Goal: Transaction & Acquisition: Purchase product/service

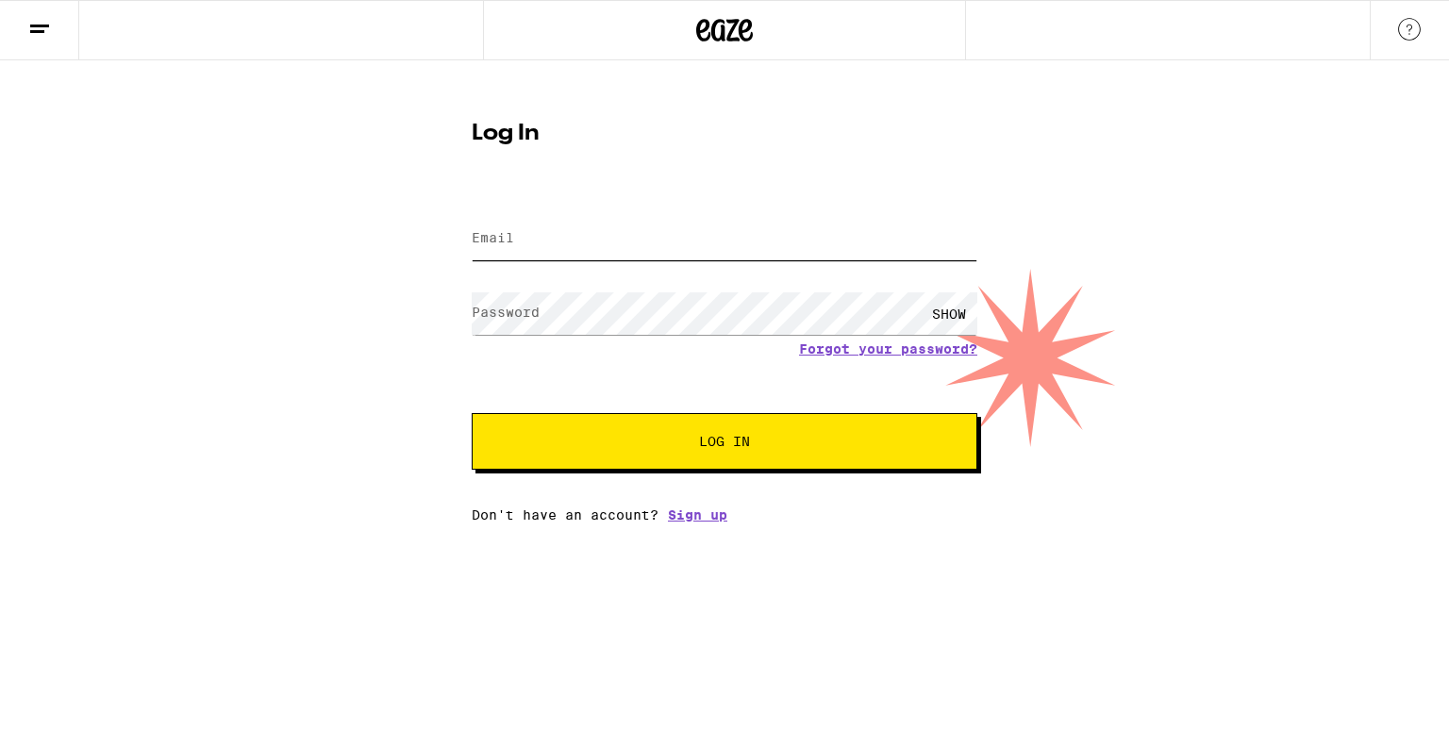
click at [612, 253] on input "Email" at bounding box center [725, 239] width 506 height 42
type input "[EMAIL_ADDRESS][DOMAIN_NAME]"
click at [472, 413] on button "Log In" at bounding box center [725, 441] width 506 height 57
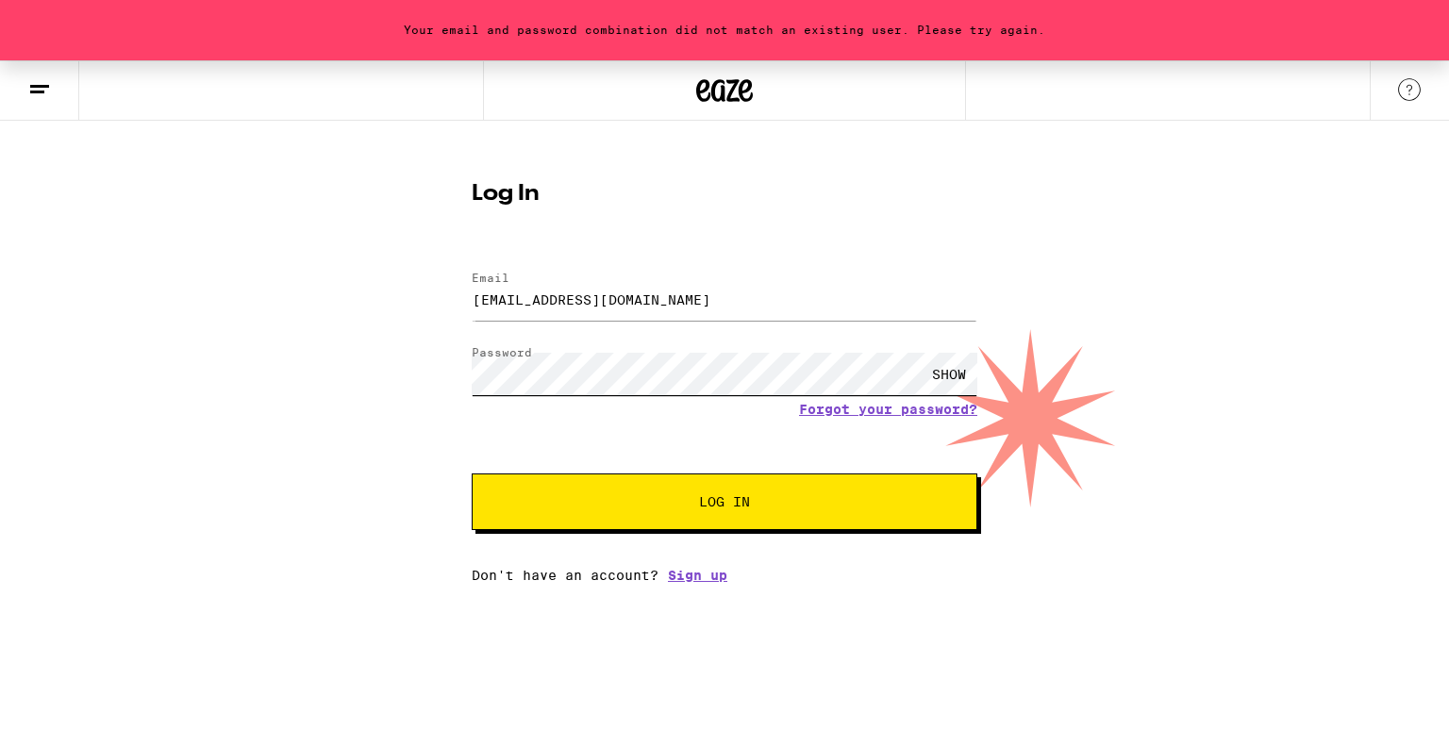
click at [472, 474] on button "Log In" at bounding box center [725, 502] width 506 height 57
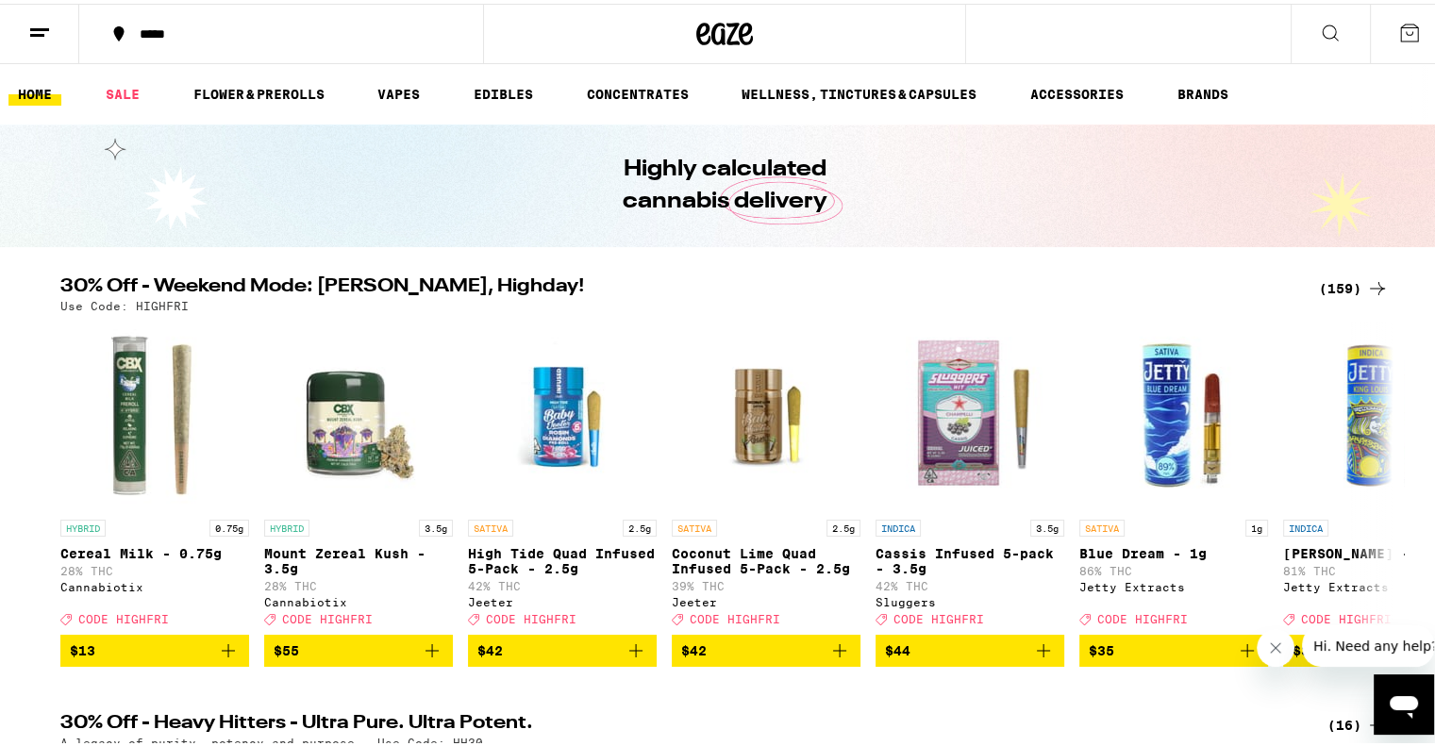
click at [1366, 286] on icon at bounding box center [1377, 285] width 23 height 23
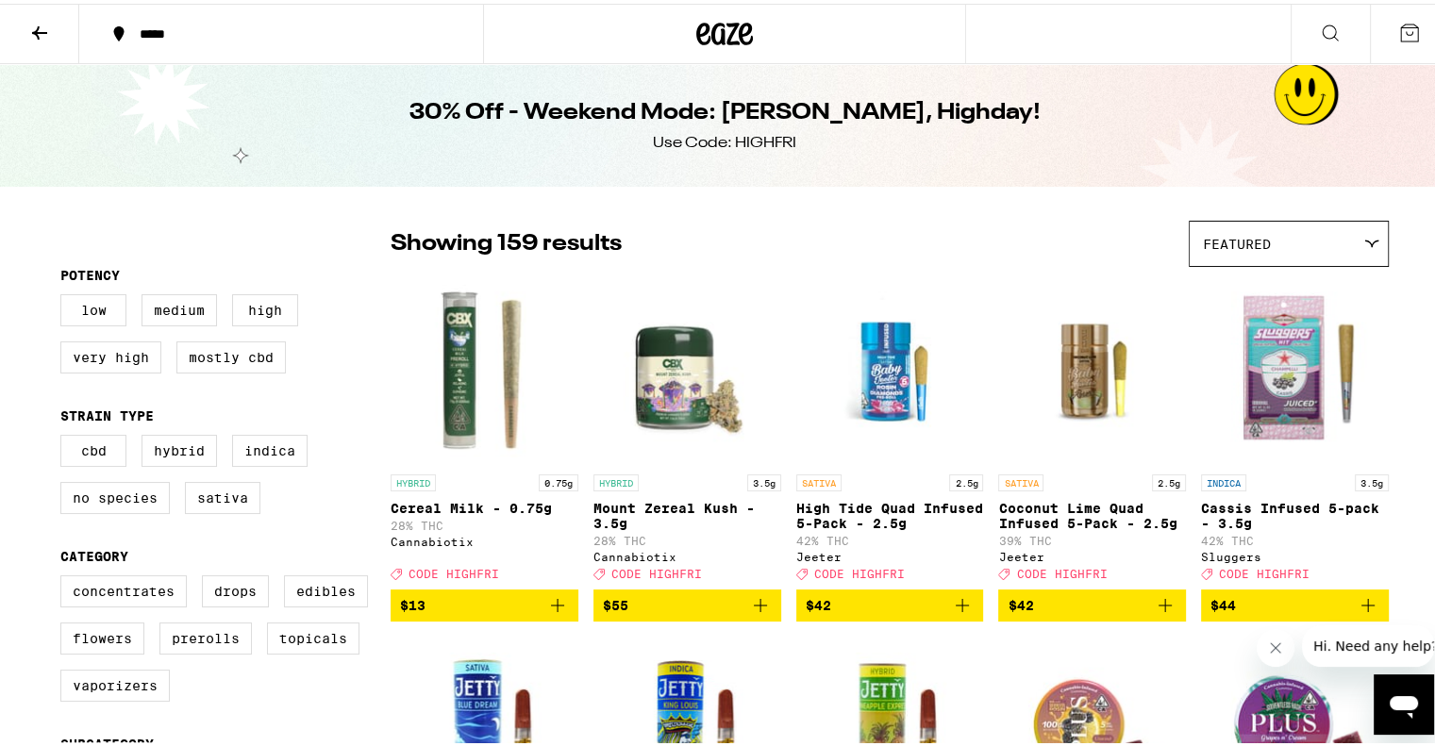
click at [39, 32] on icon at bounding box center [39, 29] width 23 height 23
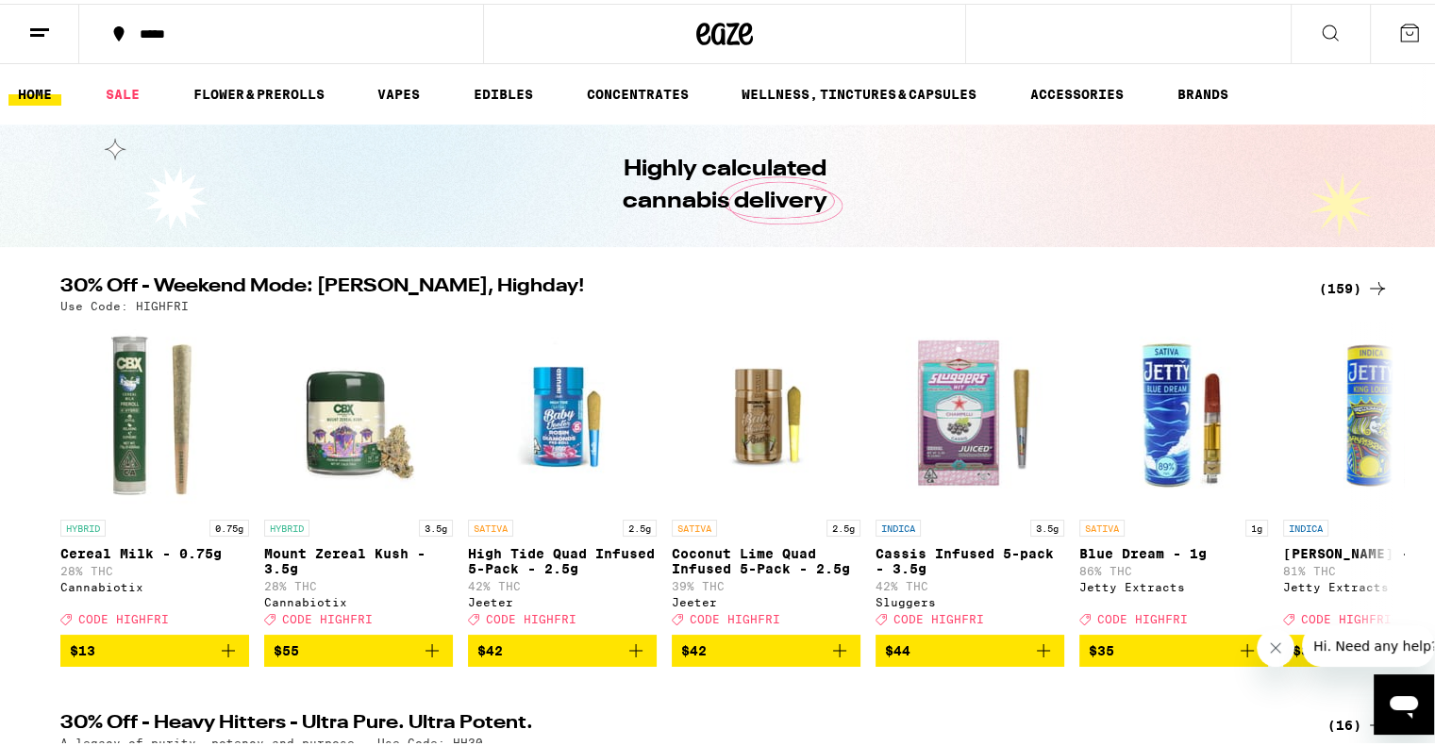
click at [390, 280] on h2 "30% Off - Weekend Mode: [PERSON_NAME], Highday!" at bounding box center [678, 285] width 1236 height 23
click at [263, 94] on link "FLOWER & PREROLLS" at bounding box center [259, 90] width 150 height 23
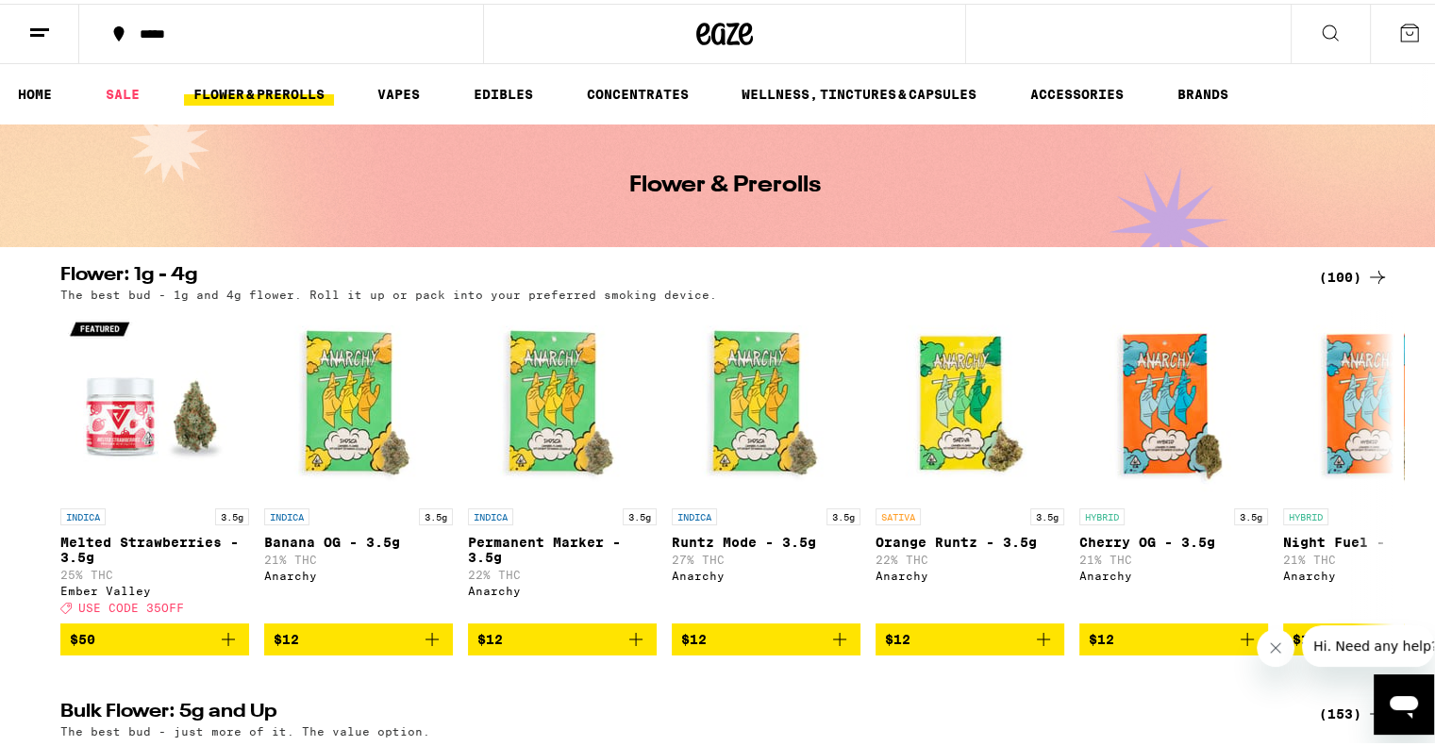
click at [26, 319] on div "Flower: 1g - 4g (100) The best bud - 1g and 4g flower. Roll it up or pack into …" at bounding box center [724, 457] width 1449 height 390
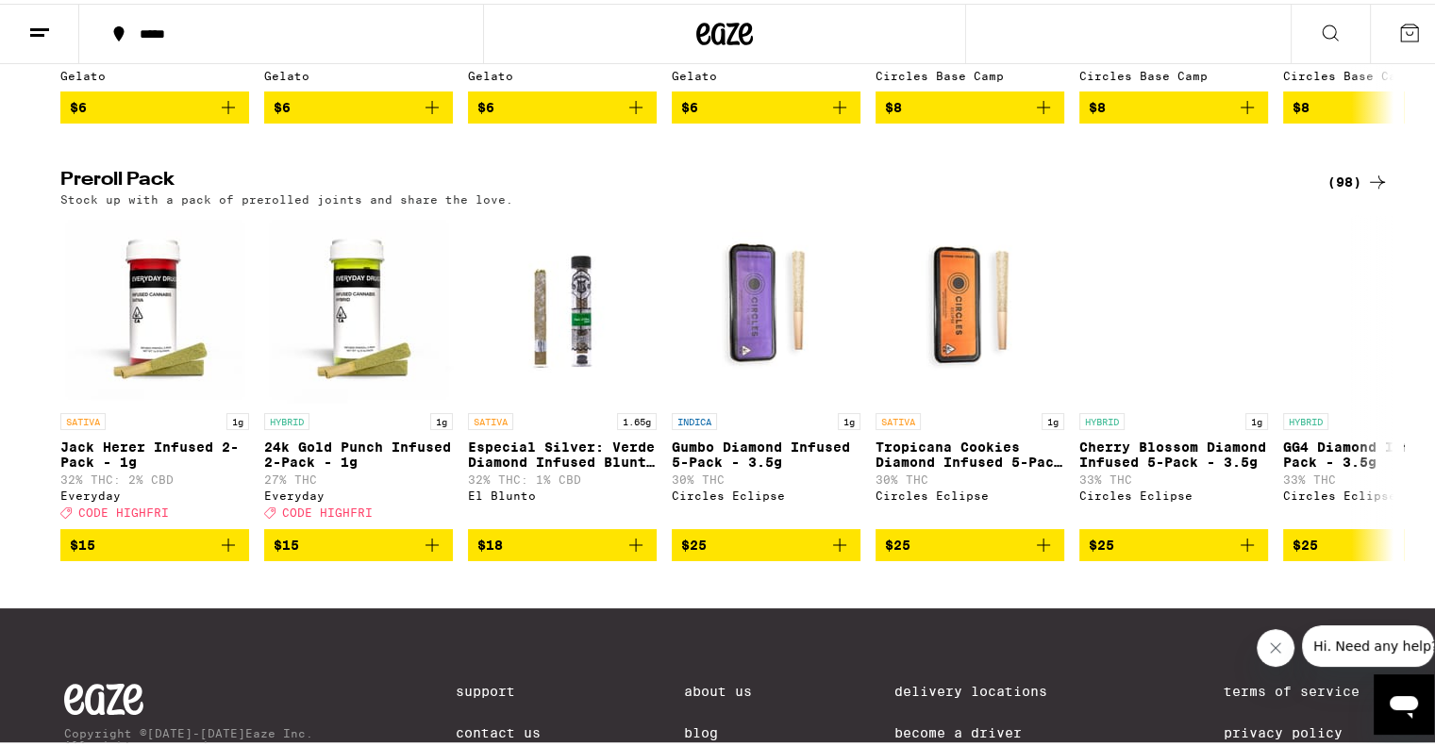
scroll to position [1358, 0]
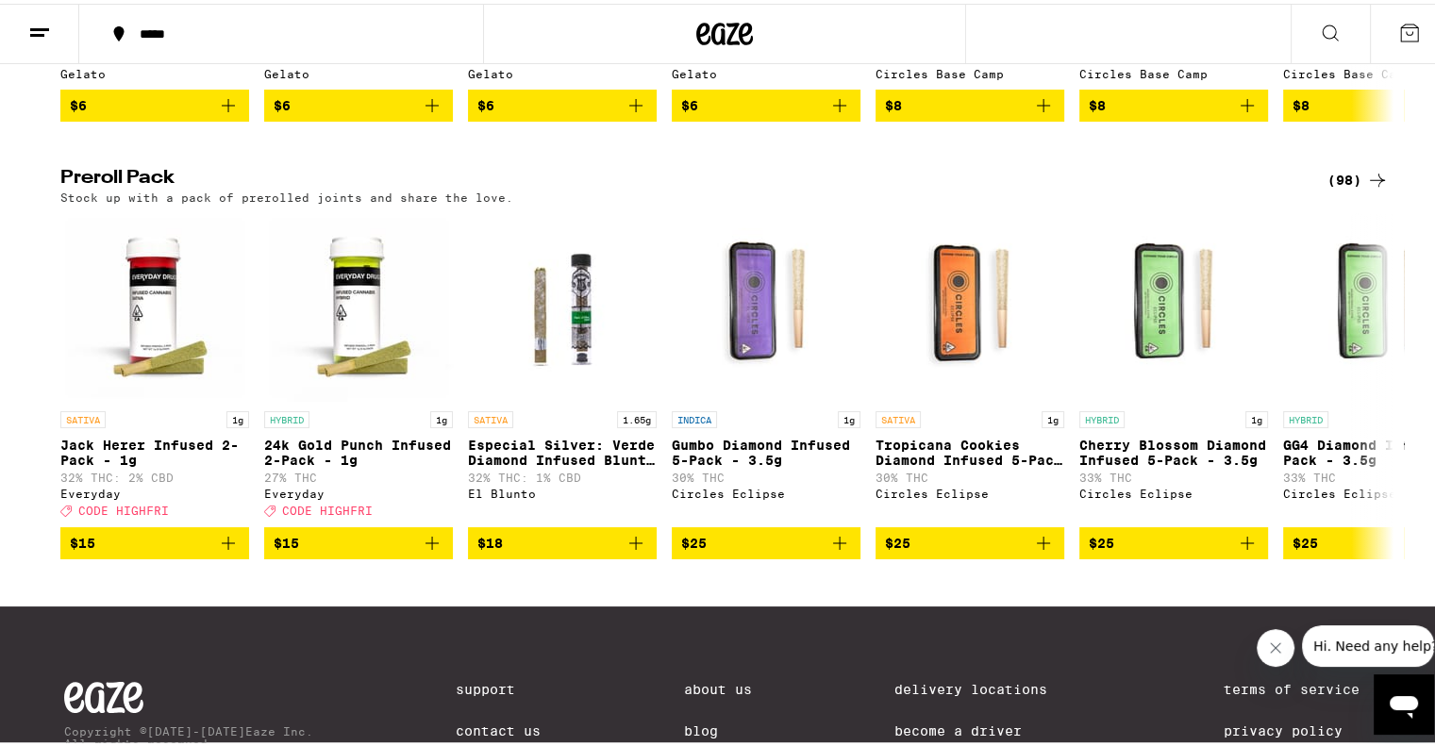
click at [1340, 188] on div "(98)" at bounding box center [1357, 176] width 61 height 23
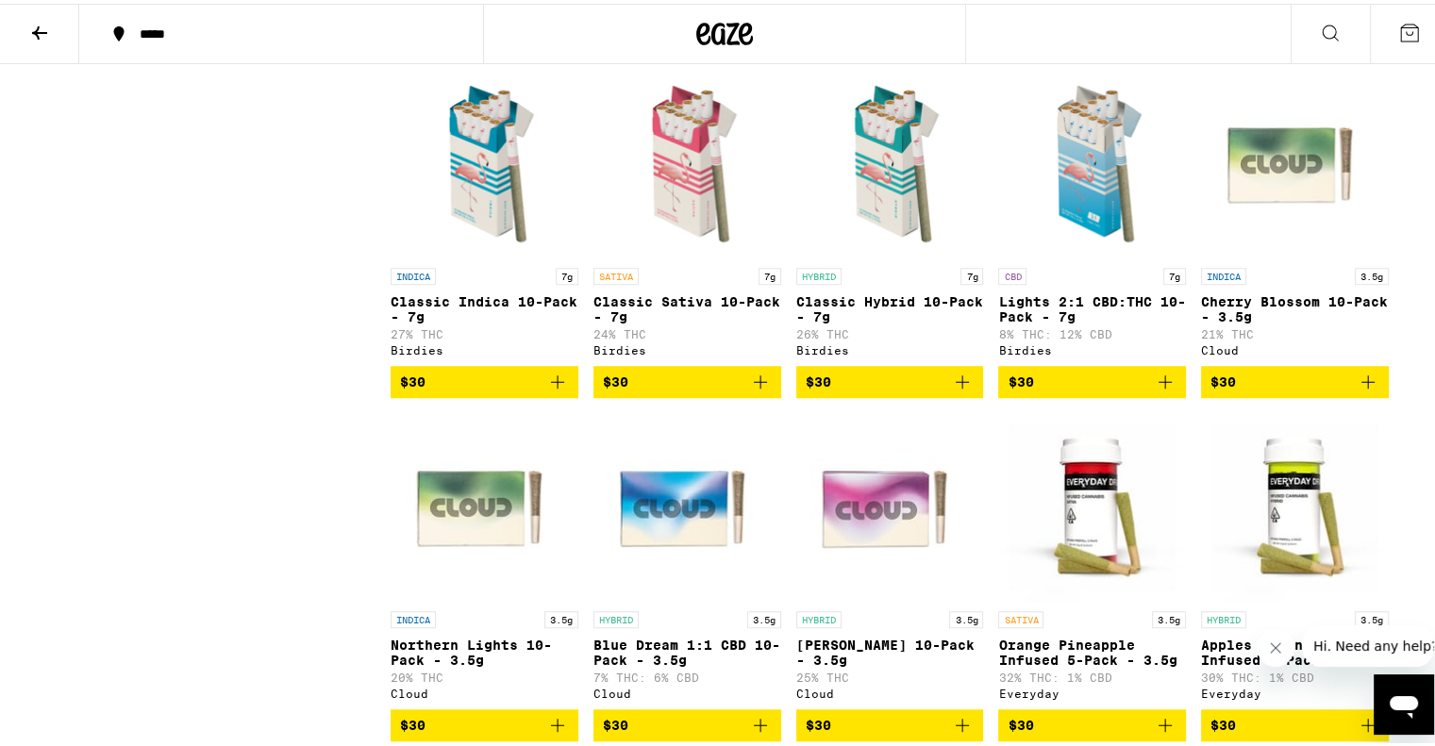
scroll to position [1321, 0]
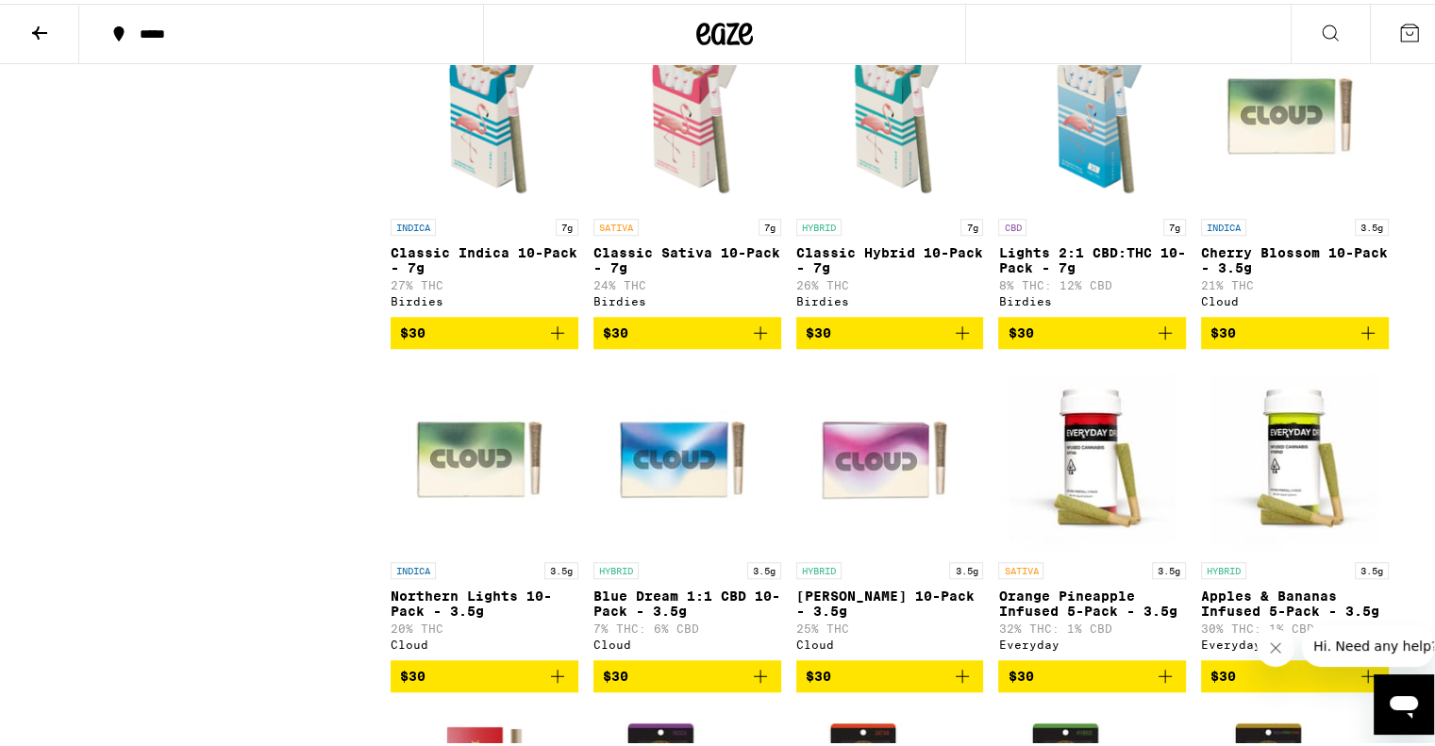
click at [551, 341] on icon "Add to bag" at bounding box center [557, 329] width 23 height 23
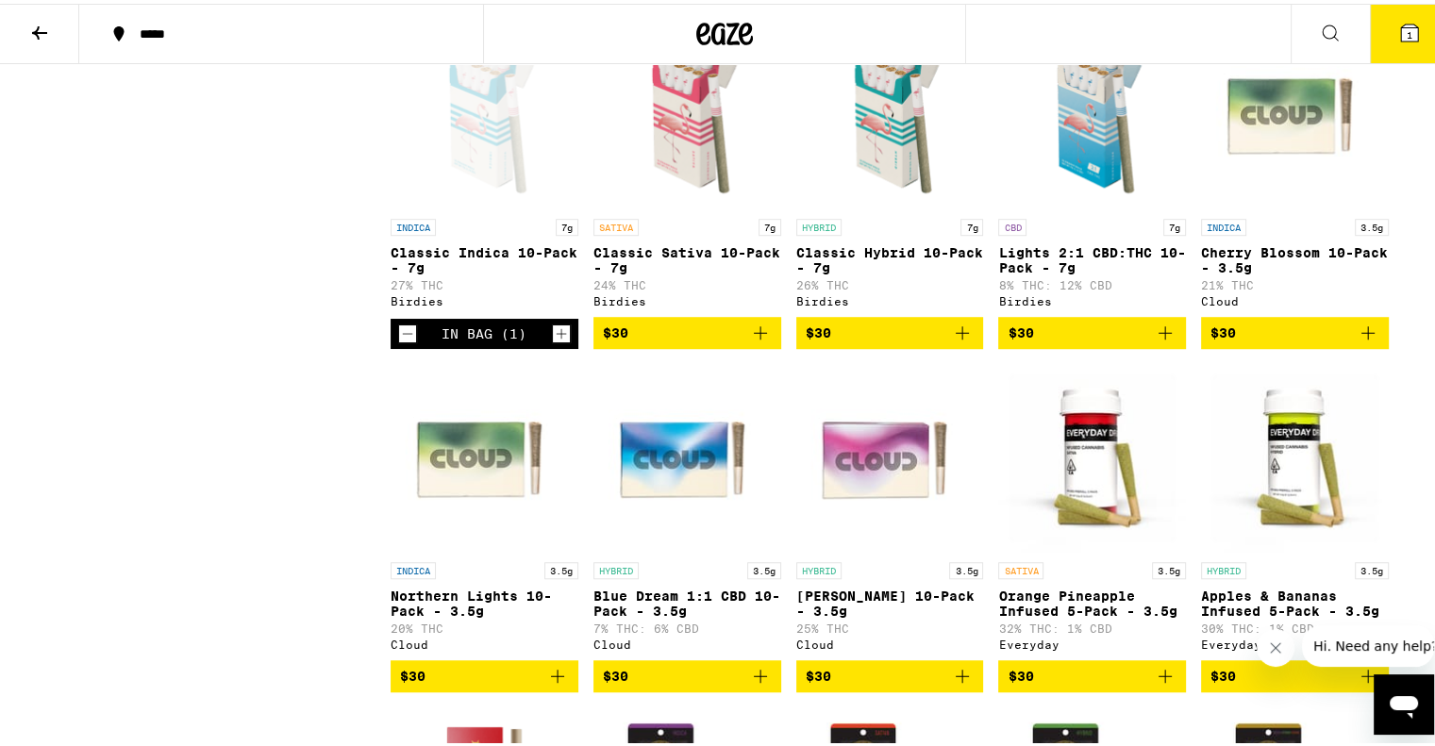
scroll to position [1381, 0]
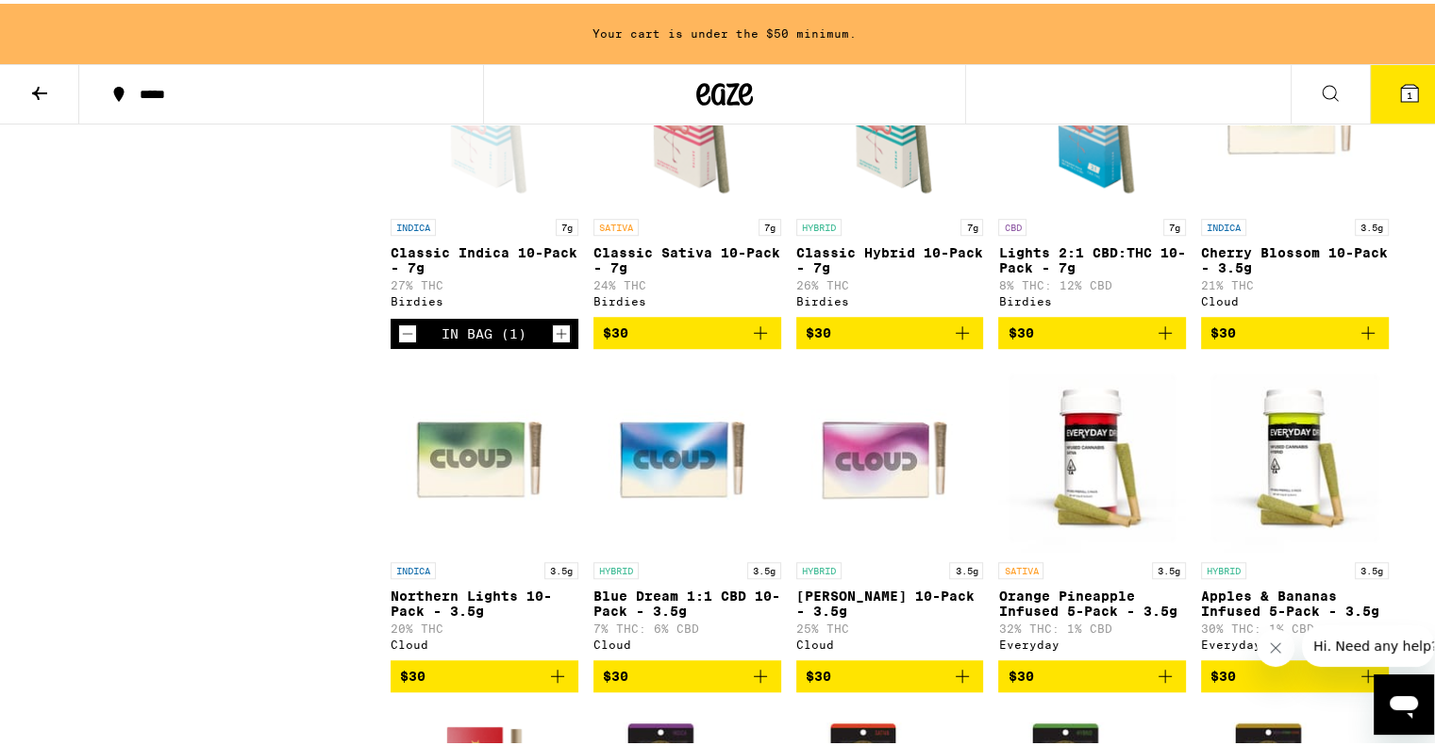
click at [956, 336] on icon "Add to bag" at bounding box center [962, 329] width 13 height 13
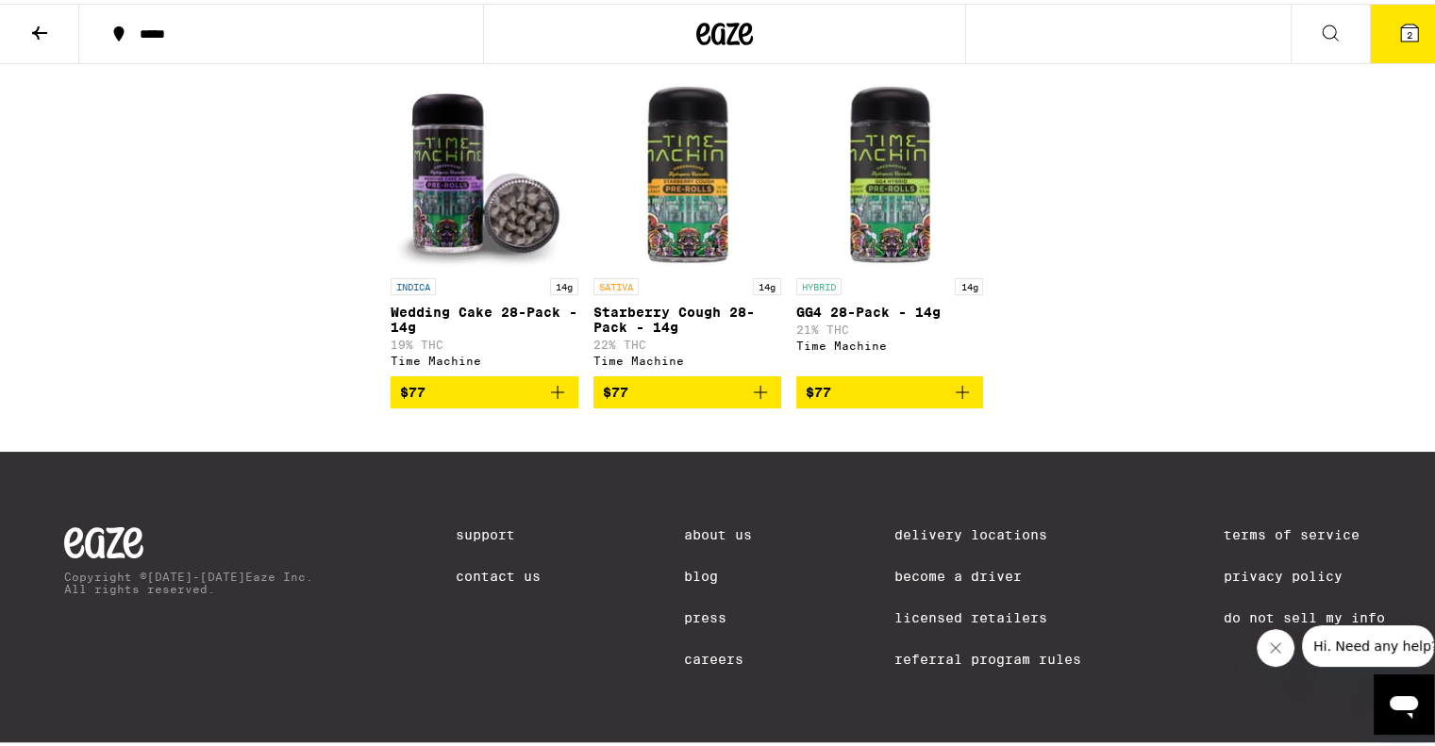
scroll to position [7028, 0]
